Goal: Information Seeking & Learning: Learn about a topic

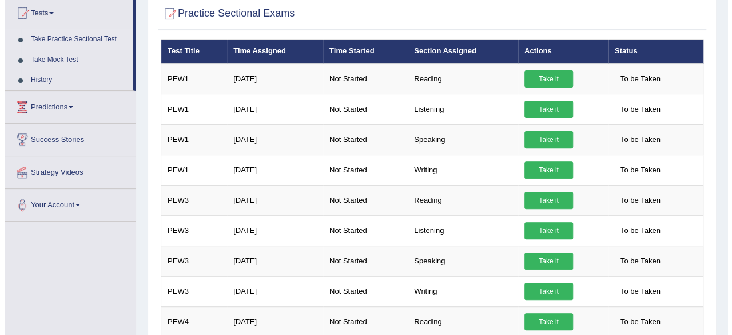
scroll to position [125, 0]
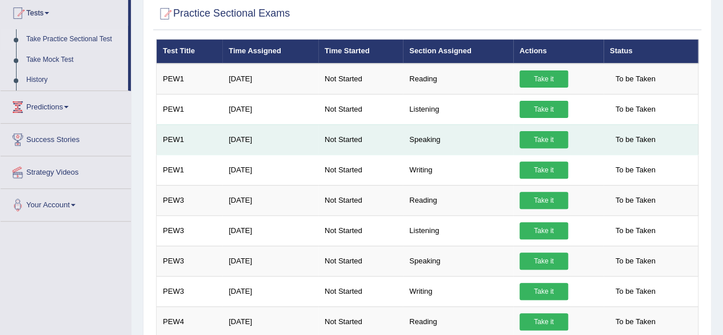
click at [543, 139] on link "Take it" at bounding box center [544, 139] width 49 height 17
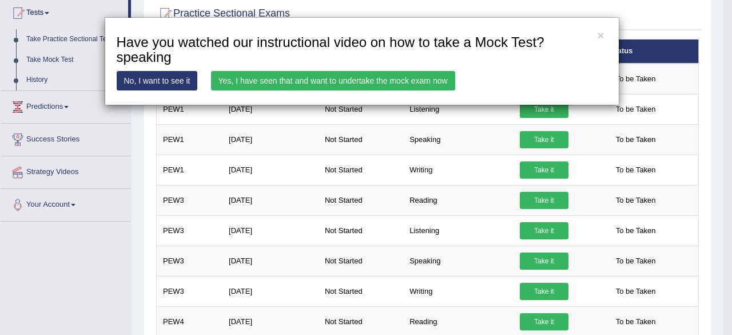
click at [176, 74] on link "No, I want to see it" at bounding box center [157, 80] width 81 height 19
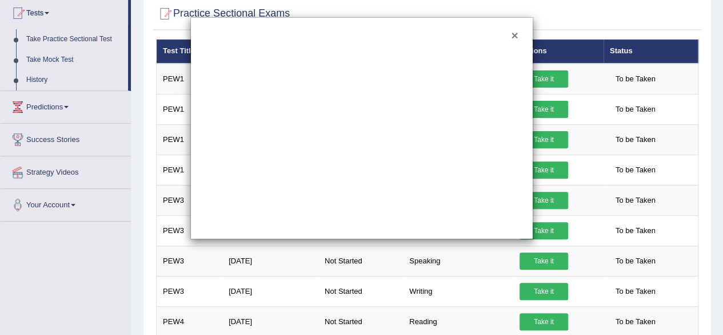
click at [516, 35] on button "×" at bounding box center [514, 35] width 7 height 12
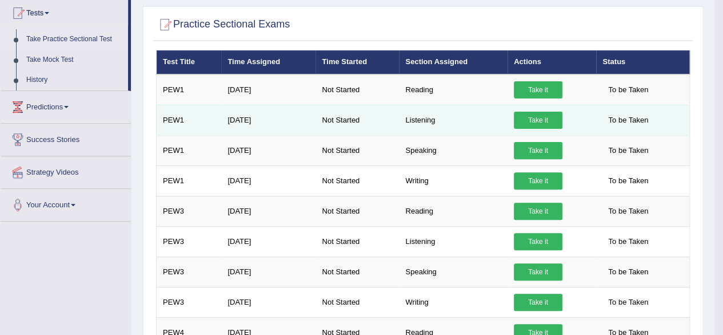
click at [518, 118] on link "Take it" at bounding box center [538, 120] width 49 height 17
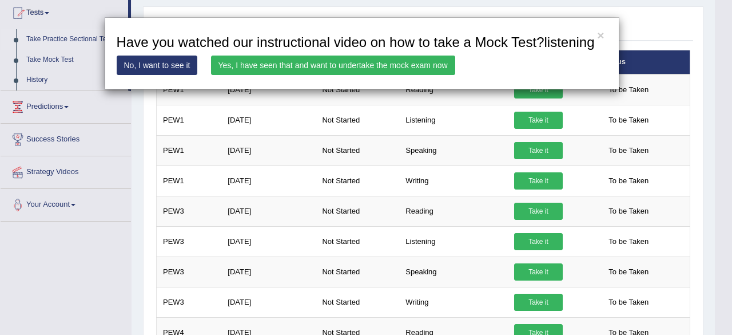
click at [334, 61] on link "Yes, I have seen that and want to undertake the mock exam now" at bounding box center [333, 64] width 244 height 19
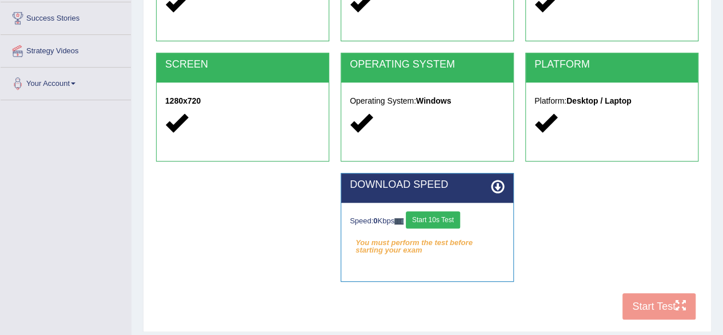
scroll to position [200, 0]
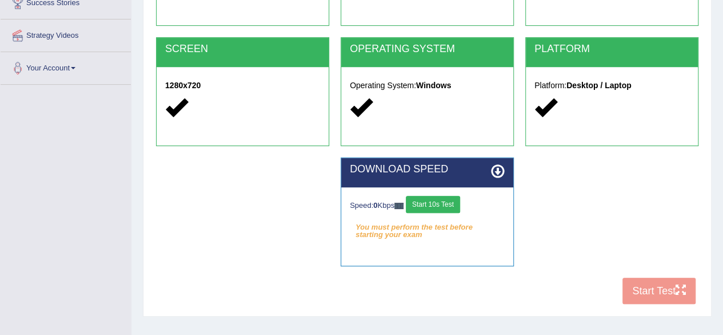
click at [444, 200] on button "Start 10s Test" at bounding box center [433, 204] width 54 height 17
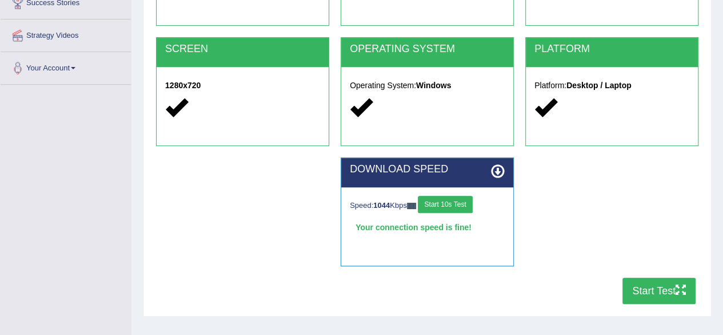
click at [642, 285] on button "Start Test" at bounding box center [659, 290] width 73 height 26
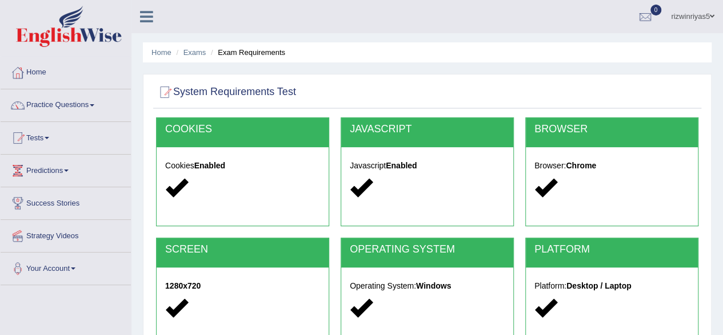
drag, startPoint x: 731, startPoint y: 129, endPoint x: 355, endPoint y: 20, distance: 391.7
click at [355, 20] on ul "rizwinriyas5 Toggle navigation Username: rizwinriyas5 Access Type: Online Subsc…" at bounding box center [516, 16] width 415 height 33
click at [193, 51] on link "Exams" at bounding box center [195, 52] width 23 height 9
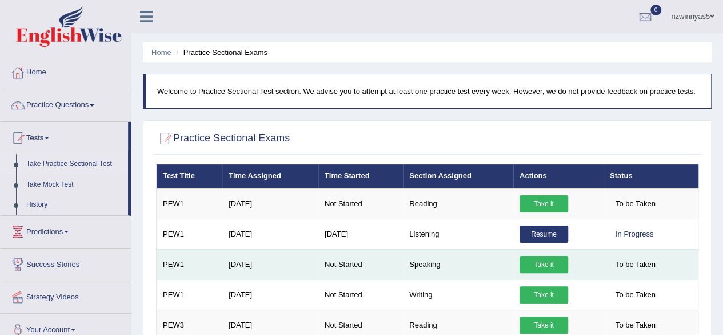
click at [538, 260] on link "Take it" at bounding box center [544, 264] width 49 height 17
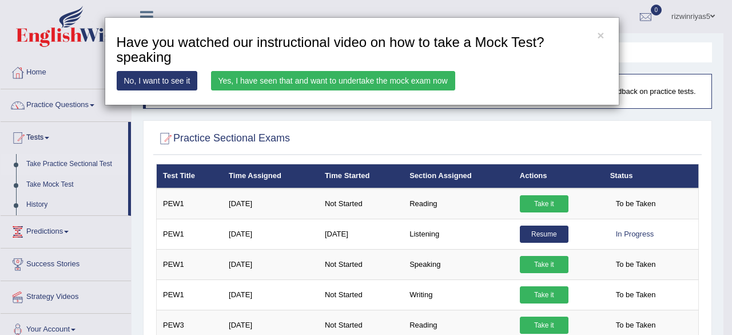
click at [363, 83] on link "Yes, I have seen that and want to undertake the mock exam now" at bounding box center [333, 80] width 244 height 19
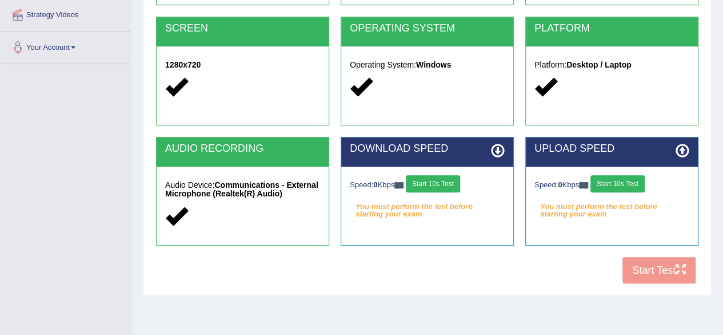
scroll to position [265, 0]
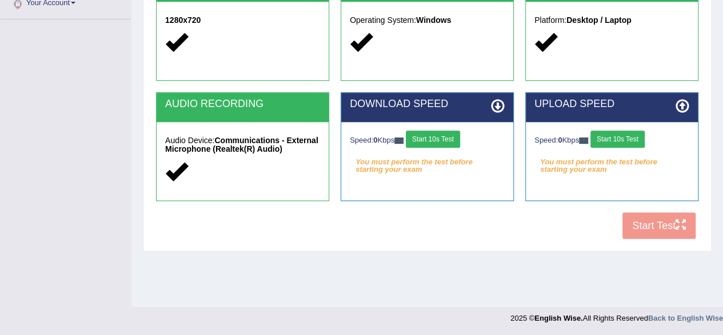
click at [434, 133] on button "Start 10s Test" at bounding box center [433, 138] width 54 height 17
click at [630, 133] on button "Start 10s Test" at bounding box center [618, 138] width 54 height 17
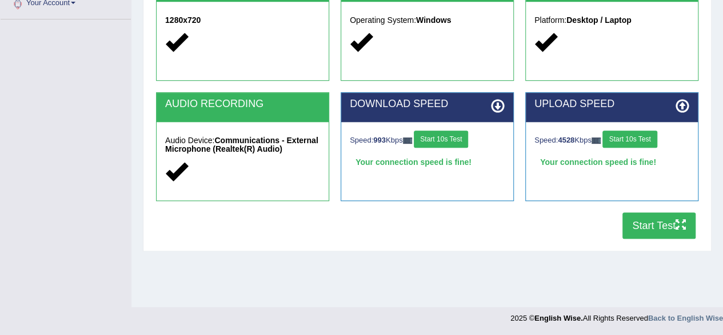
click at [684, 232] on button "Start Test" at bounding box center [659, 225] width 73 height 26
